Goal: Transaction & Acquisition: Purchase product/service

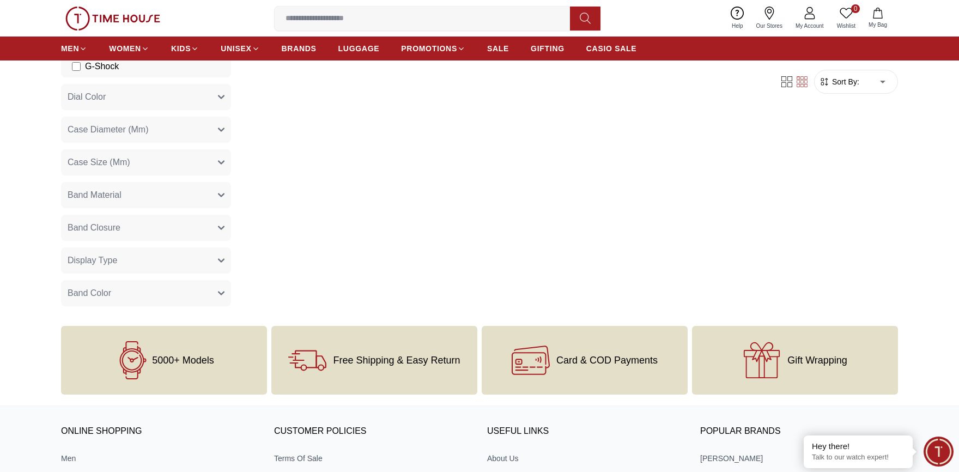
scroll to position [281, 0]
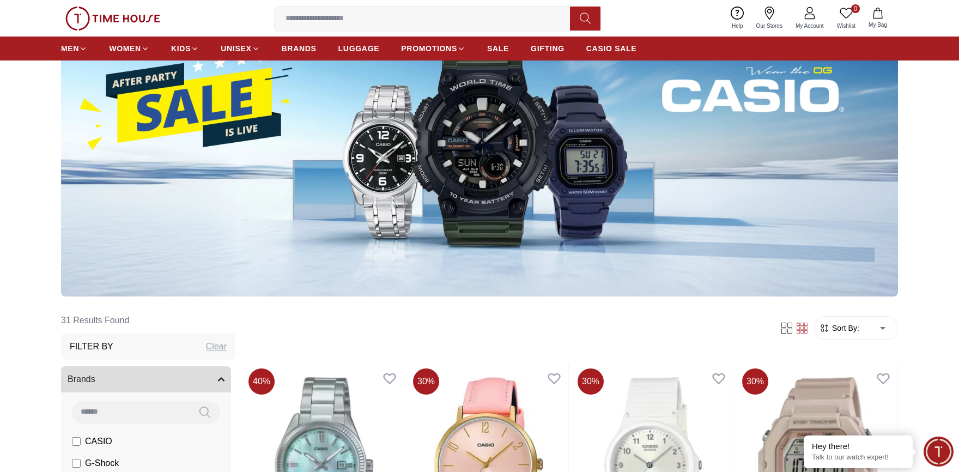
scroll to position [388, 0]
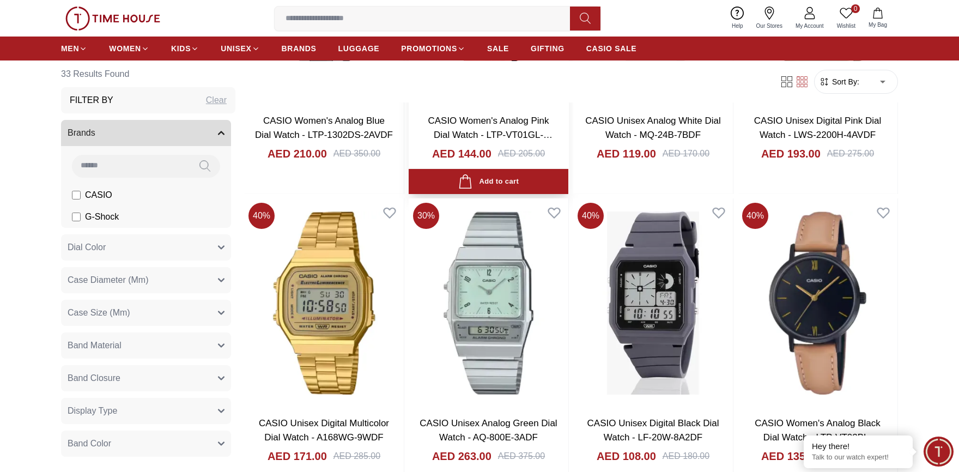
scroll to position [633, 0]
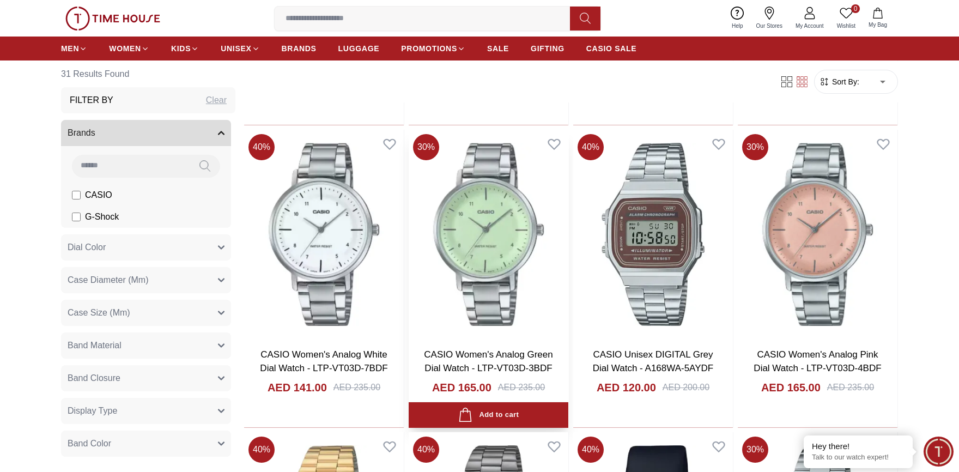
scroll to position [1420, 0]
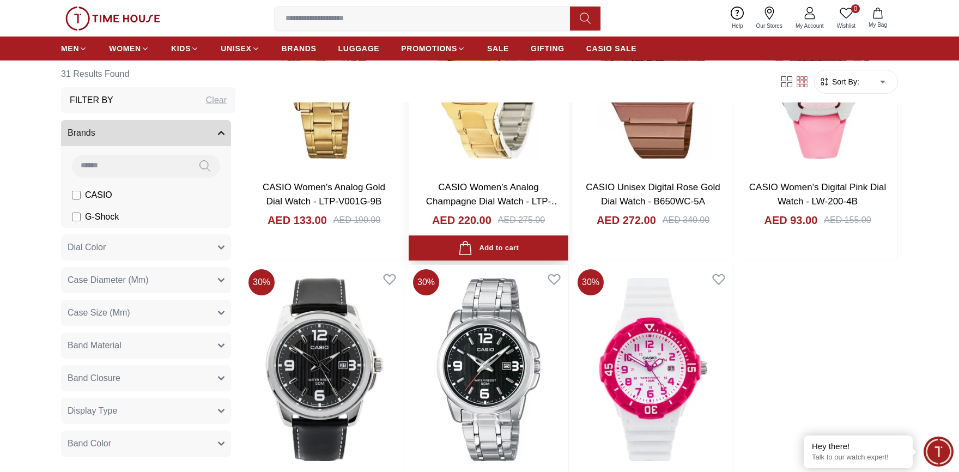
scroll to position [2139, 0]
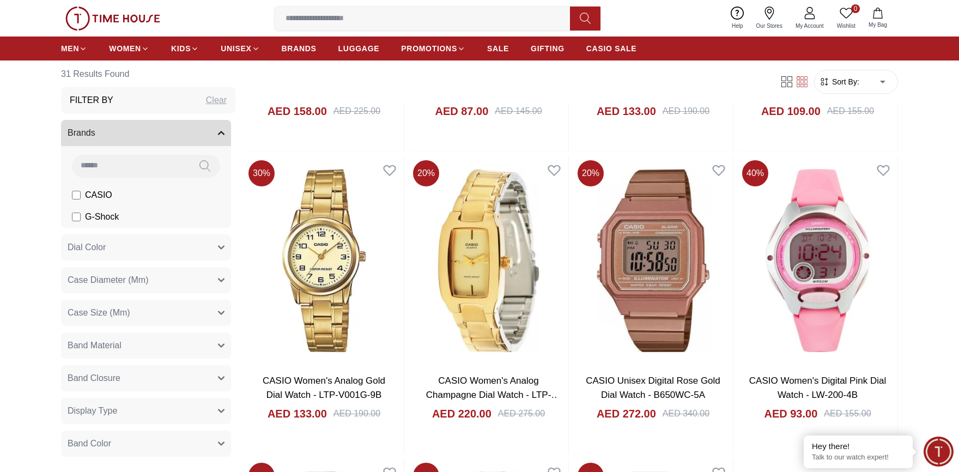
click at [78, 211] on label "G-Shock" at bounding box center [95, 216] width 47 height 13
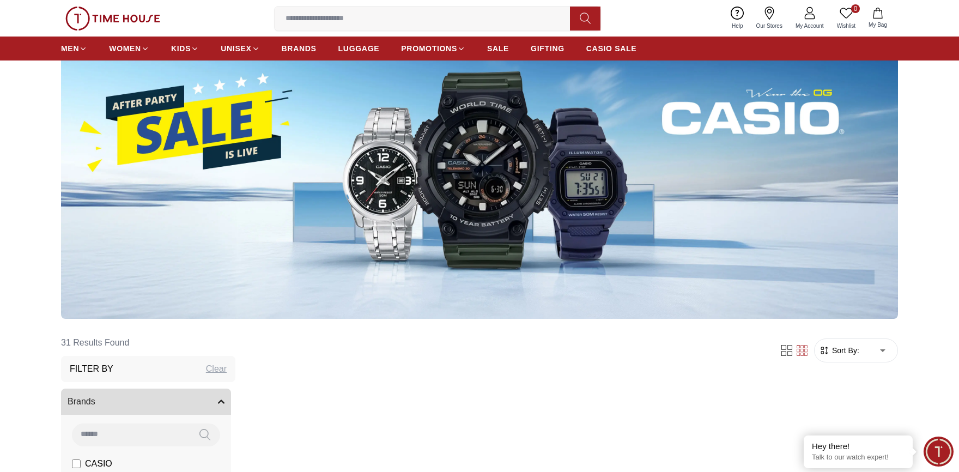
scroll to position [148, 0]
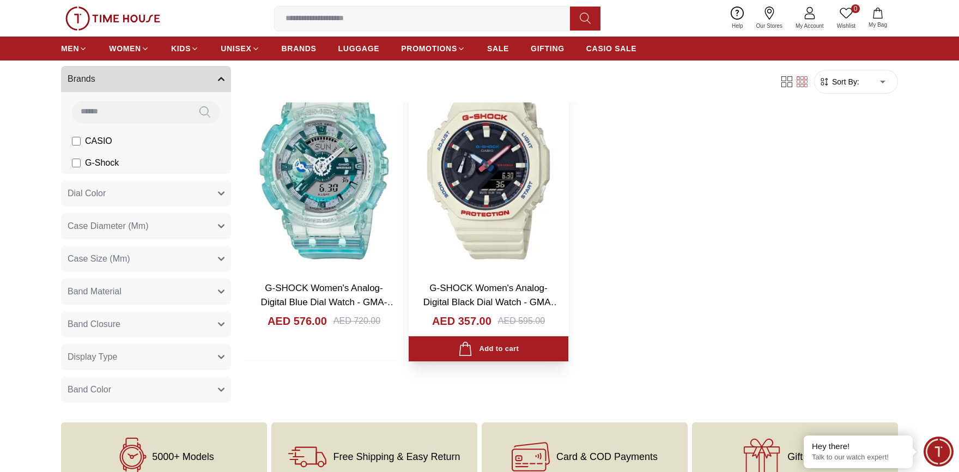
scroll to position [323, 0]
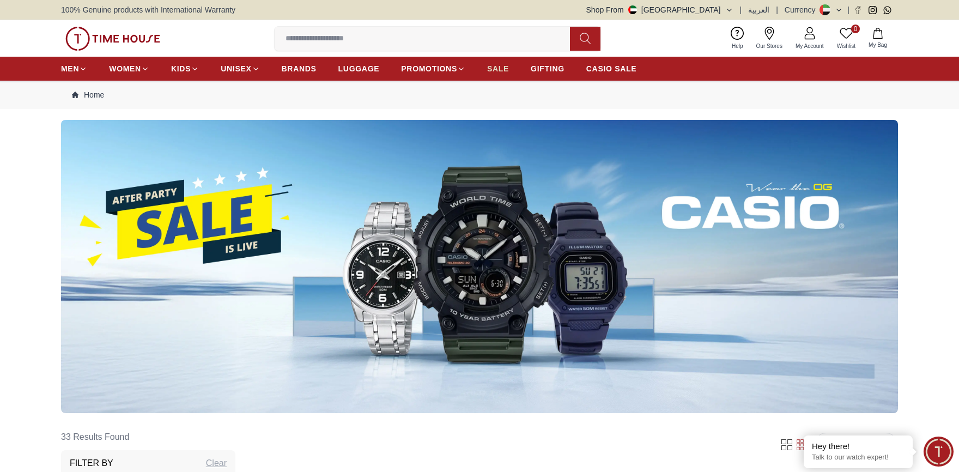
click at [502, 70] on span "SALE" at bounding box center [498, 68] width 22 height 11
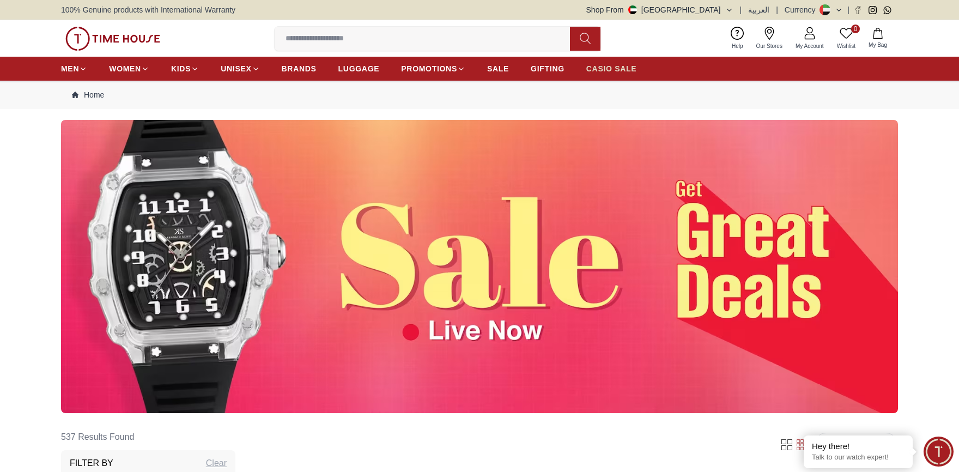
click at [618, 65] on span "CASIO SALE" at bounding box center [612, 68] width 51 height 11
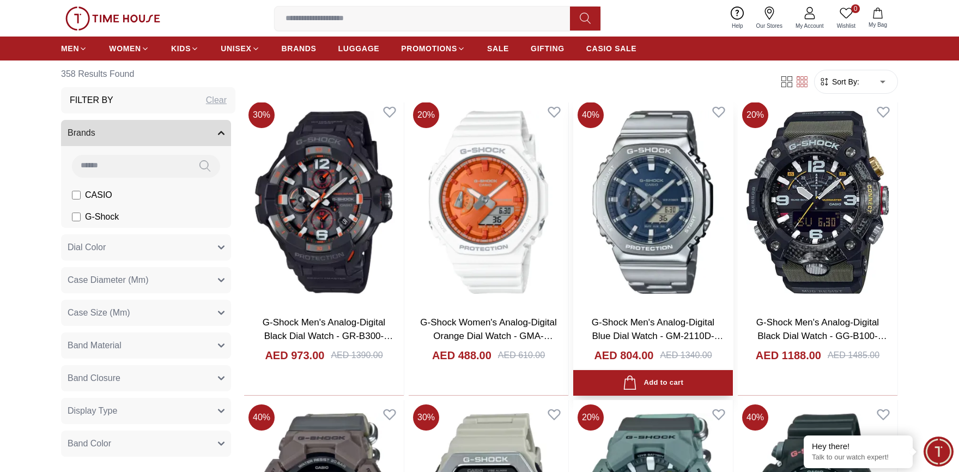
scroll to position [1330, 0]
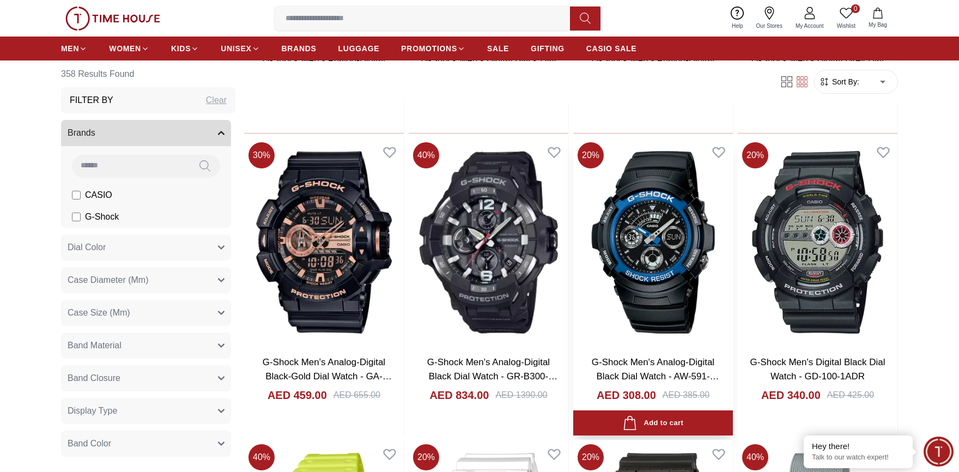
scroll to position [2217, 0]
